Goal: Information Seeking & Learning: Learn about a topic

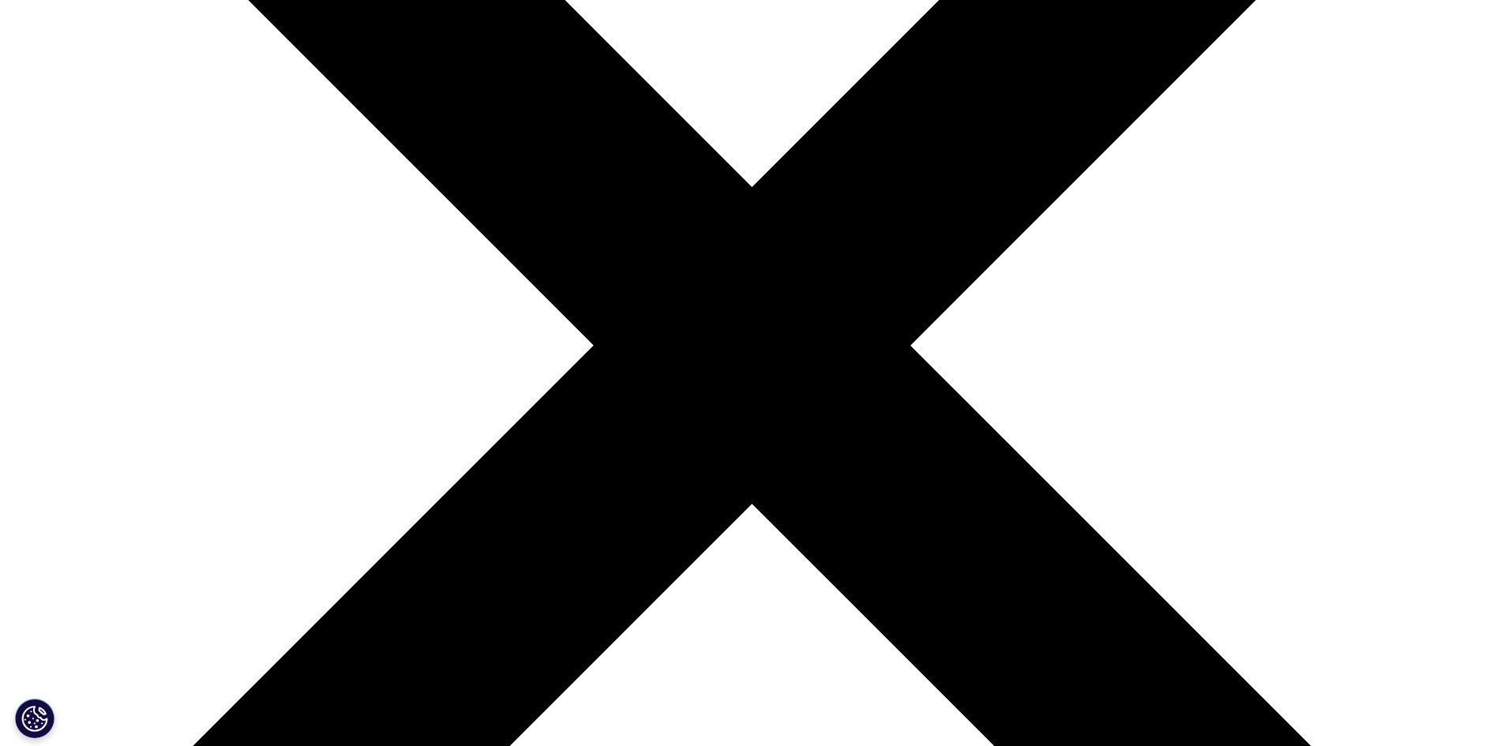
scroll to position [474, 0]
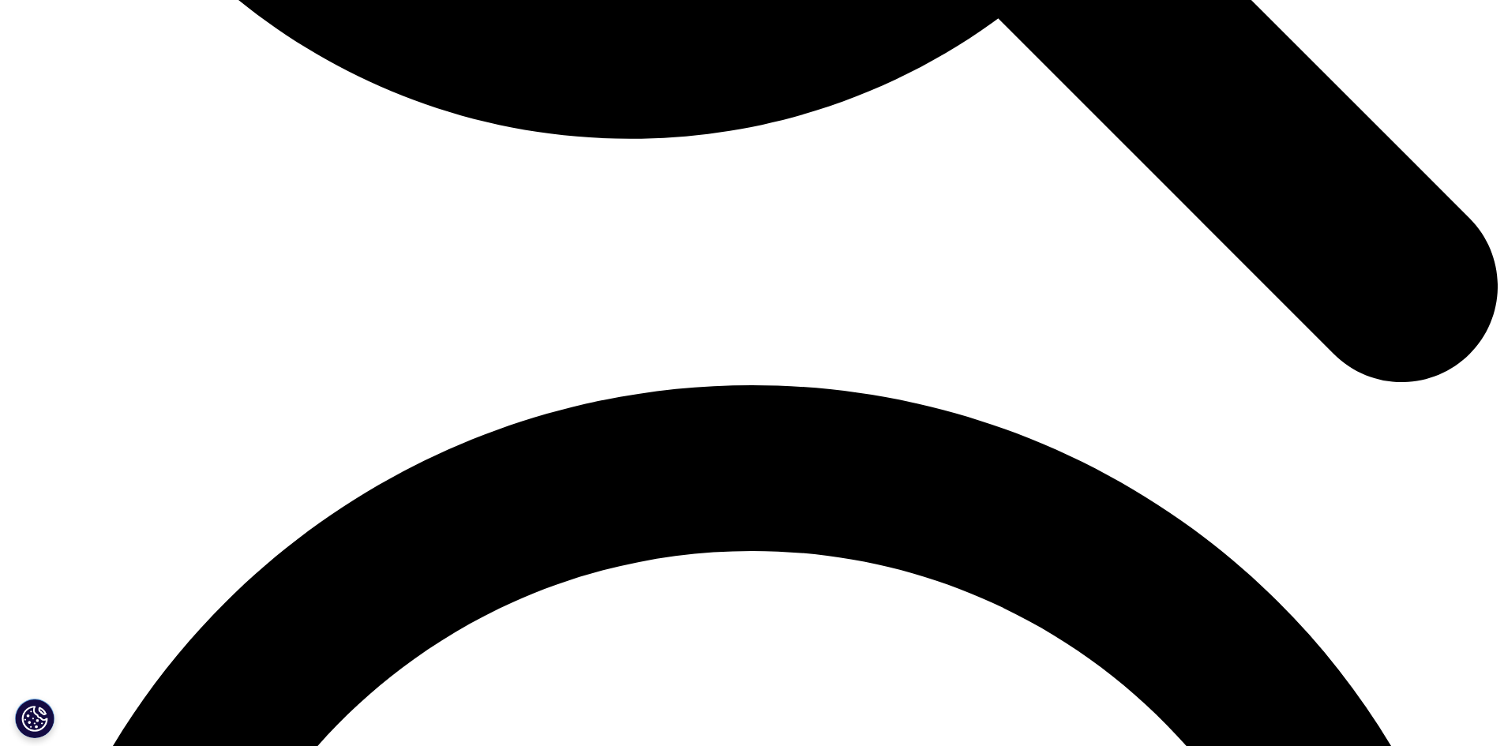
scroll to position [2598, 0]
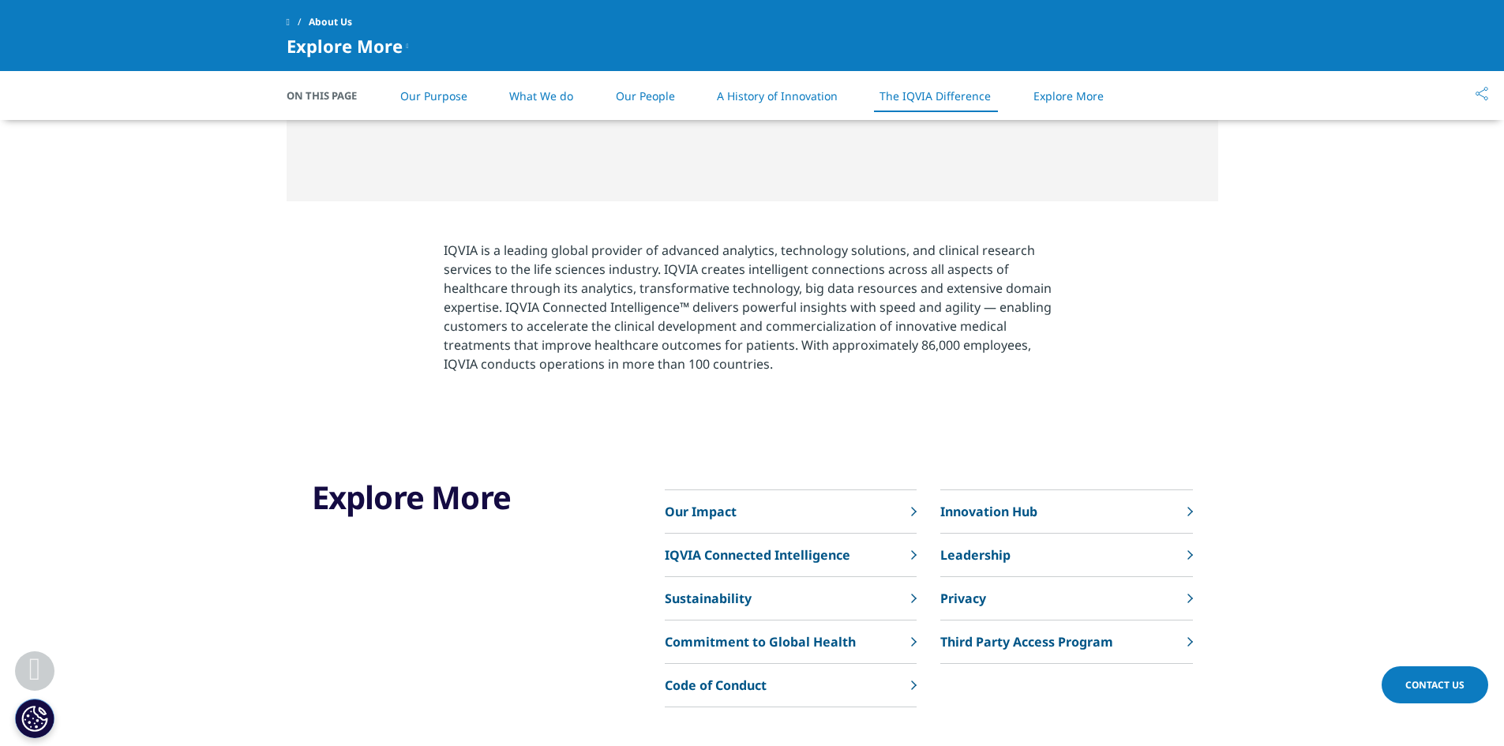
click at [529, 89] on link "What We do" at bounding box center [541, 95] width 64 height 15
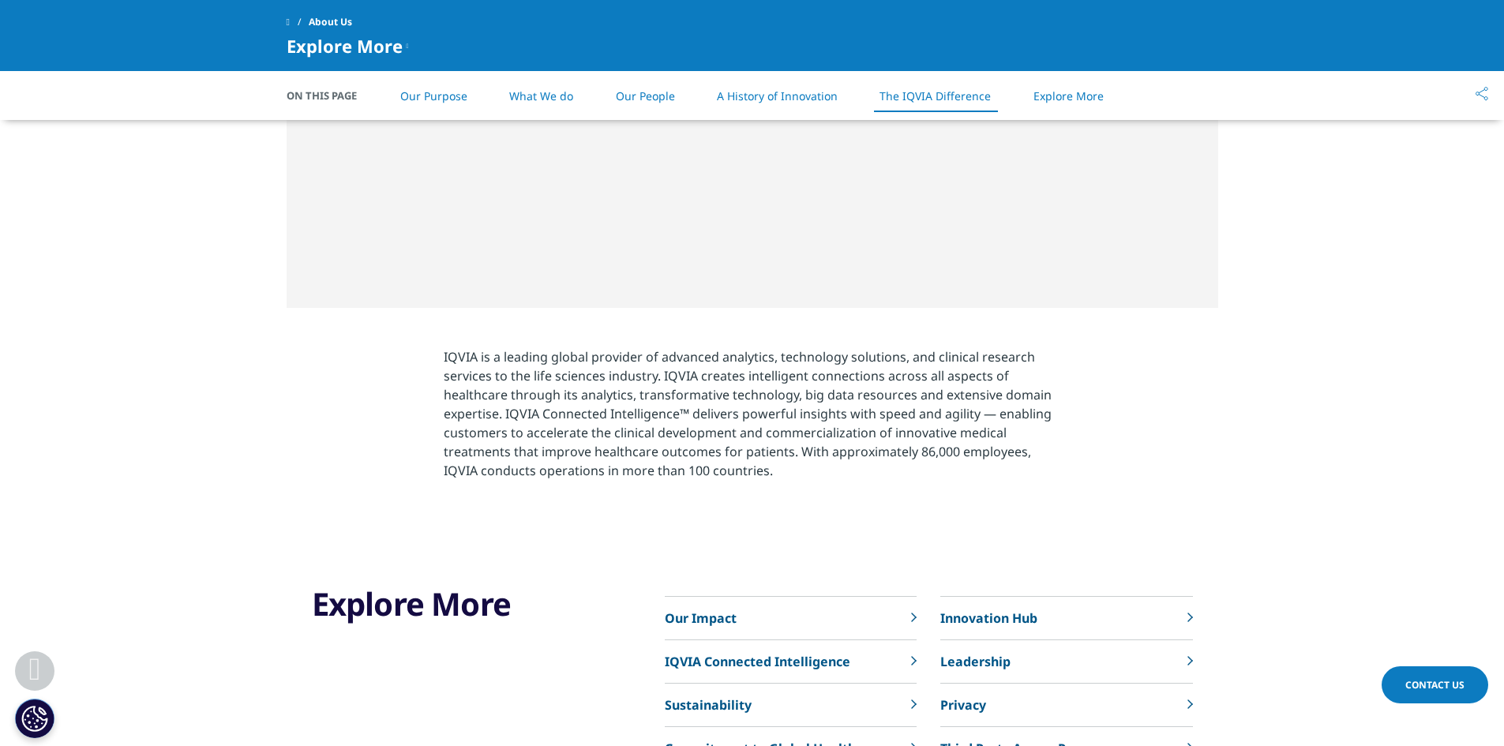
scroll to position [3159, 0]
